Goal: Task Accomplishment & Management: Manage account settings

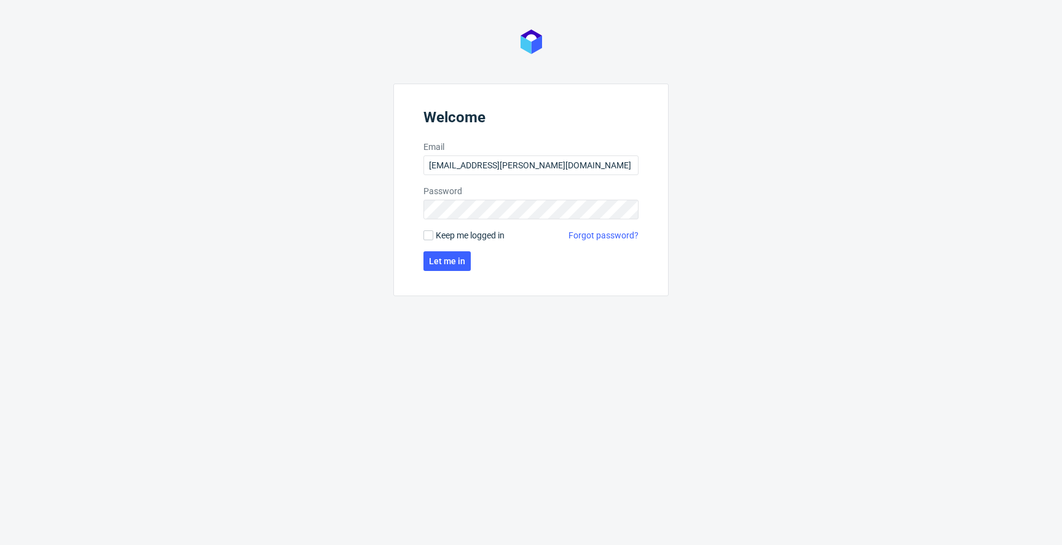
type input "patryk.radzik@packhelp.com"
click at [446, 261] on button "Let me in" at bounding box center [446, 261] width 47 height 20
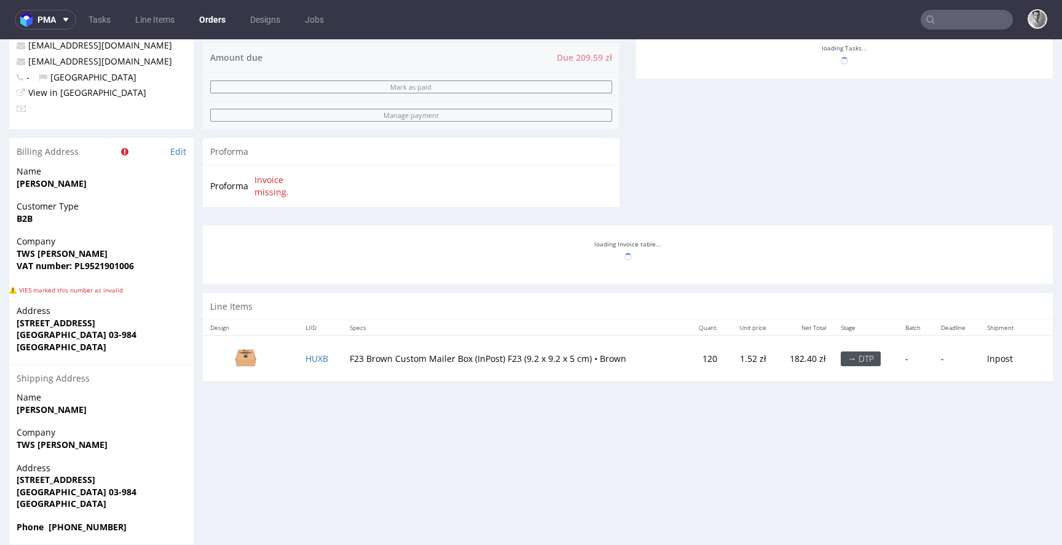
scroll to position [501, 0]
click at [230, 353] on img at bounding box center [245, 357] width 61 height 34
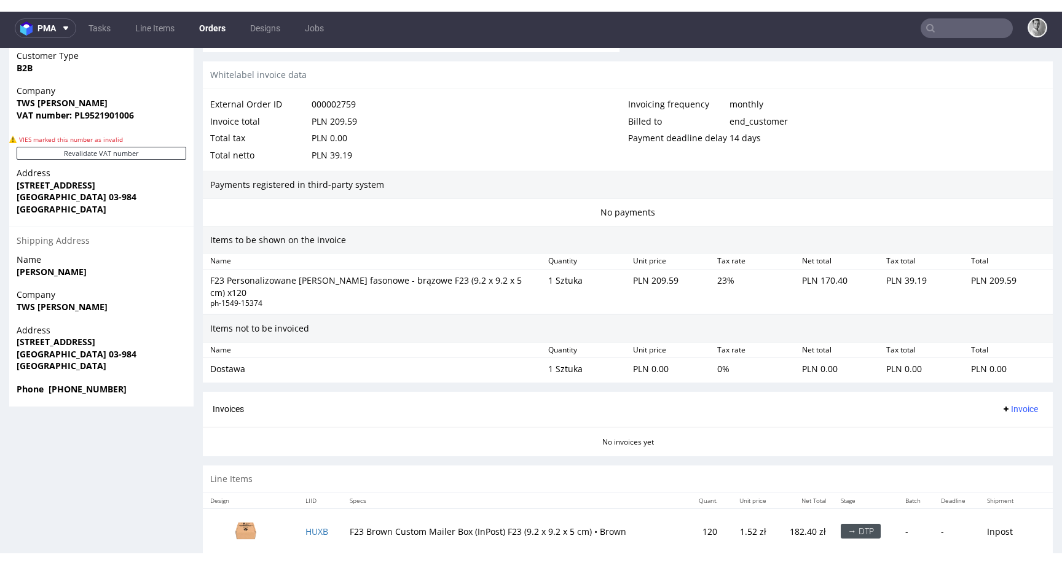
scroll to position [3, 0]
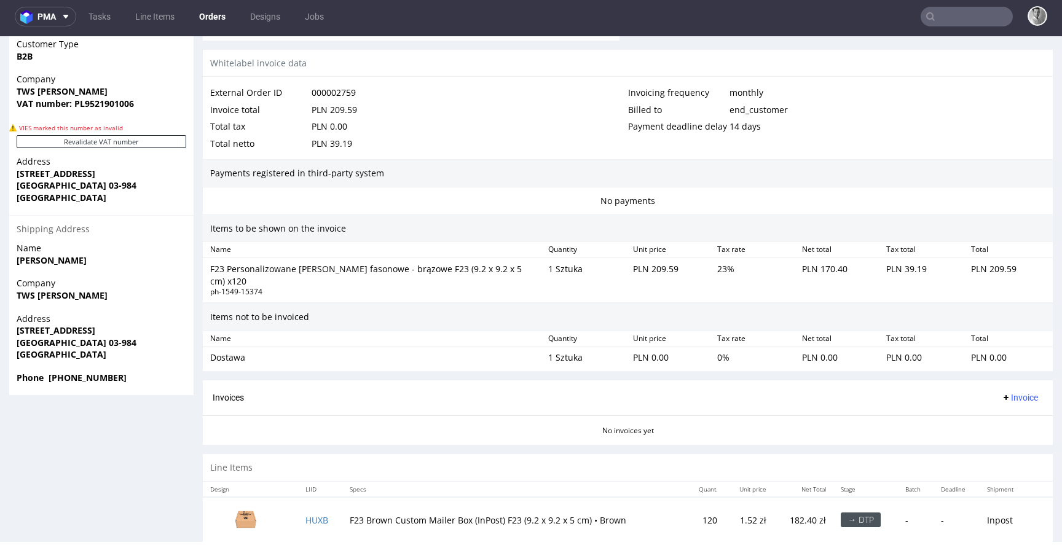
click at [256, 501] on img at bounding box center [245, 518] width 61 height 34
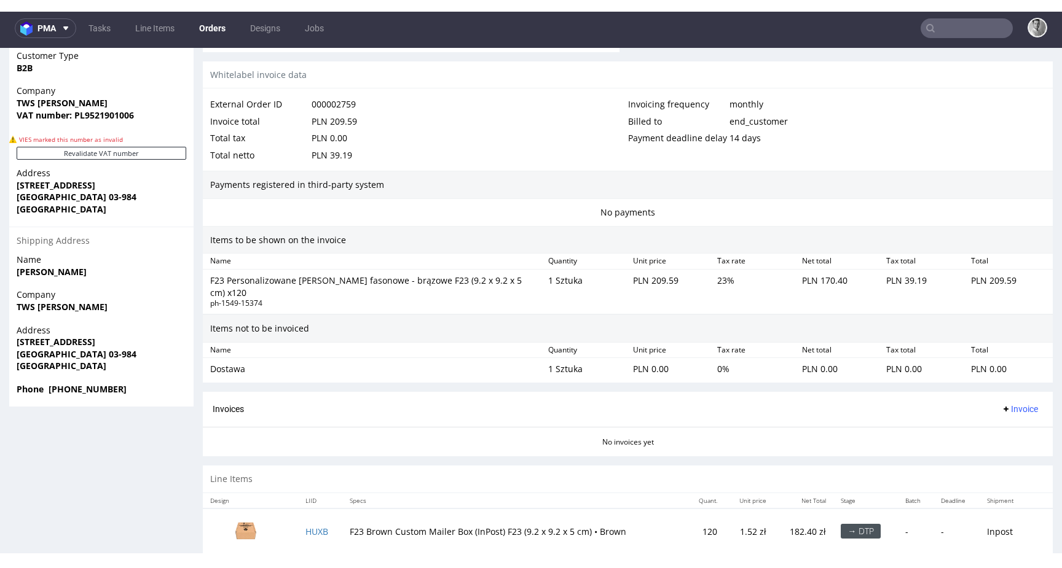
scroll to position [655, 0]
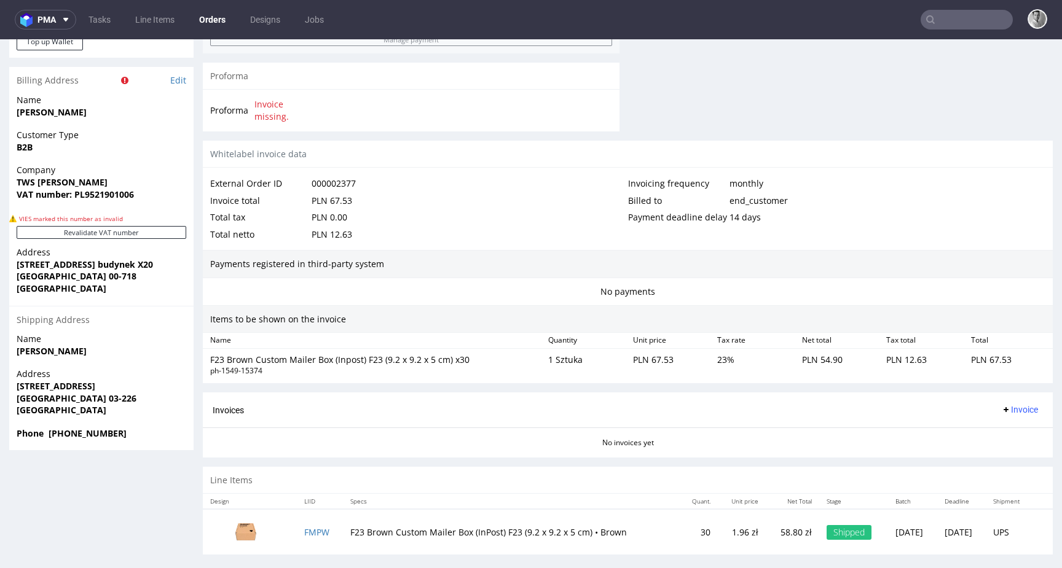
scroll to position [590, 0]
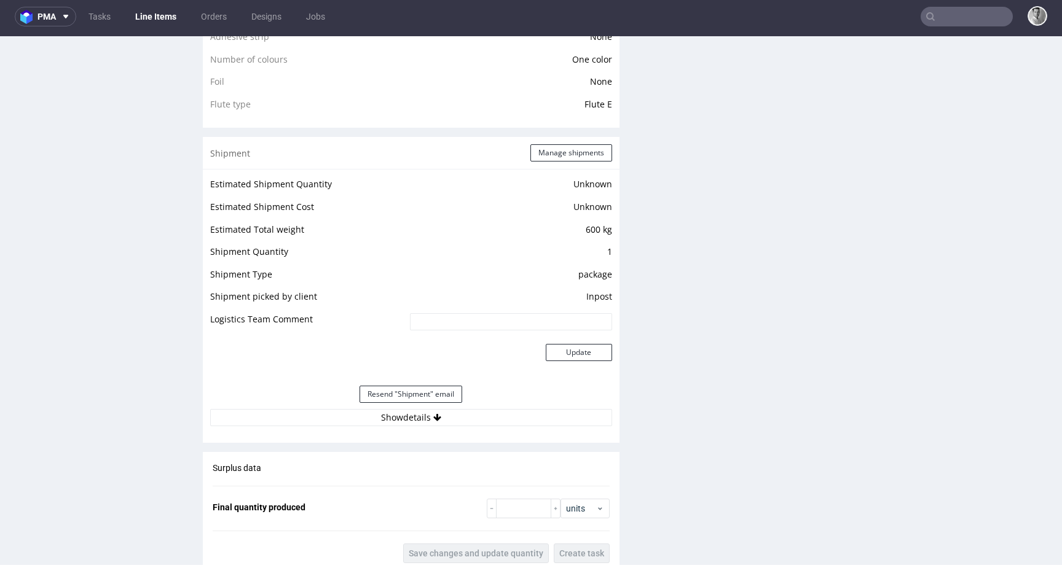
scroll to position [1079, 0]
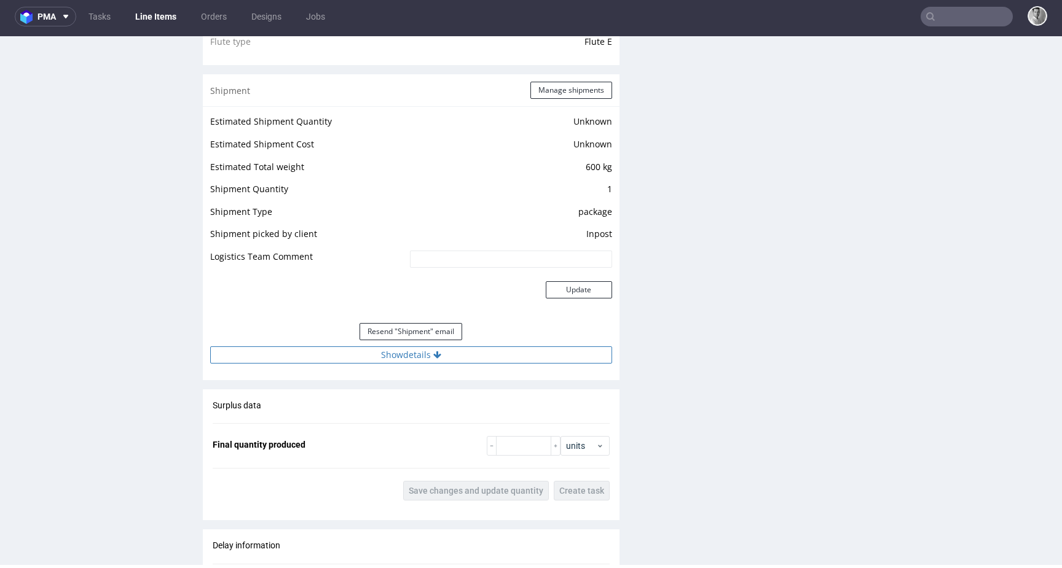
click at [429, 346] on button "Show details" at bounding box center [411, 354] width 402 height 17
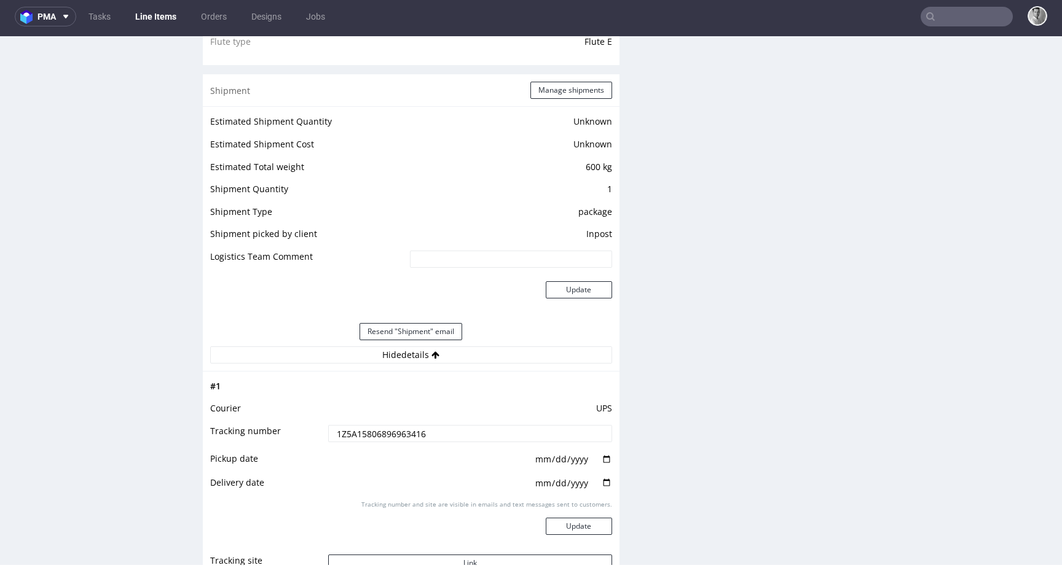
click at [405, 425] on input "1Z5A15806896963416" at bounding box center [470, 433] width 284 height 17
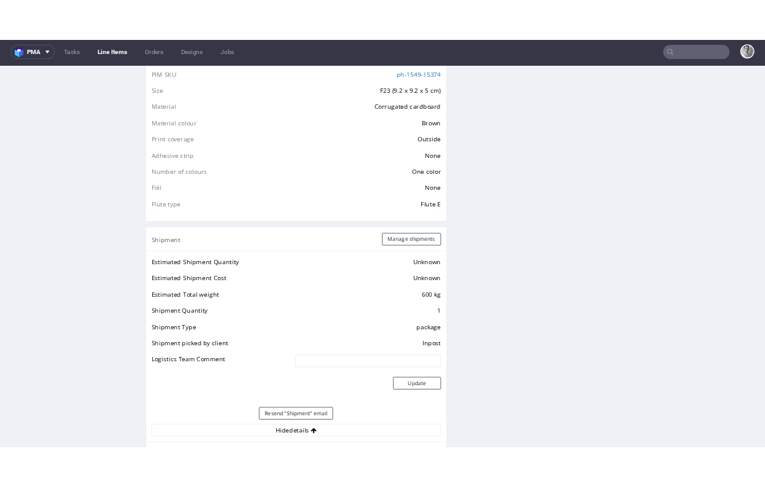
scroll to position [1203, 0]
